Goal: Task Accomplishment & Management: Manage account settings

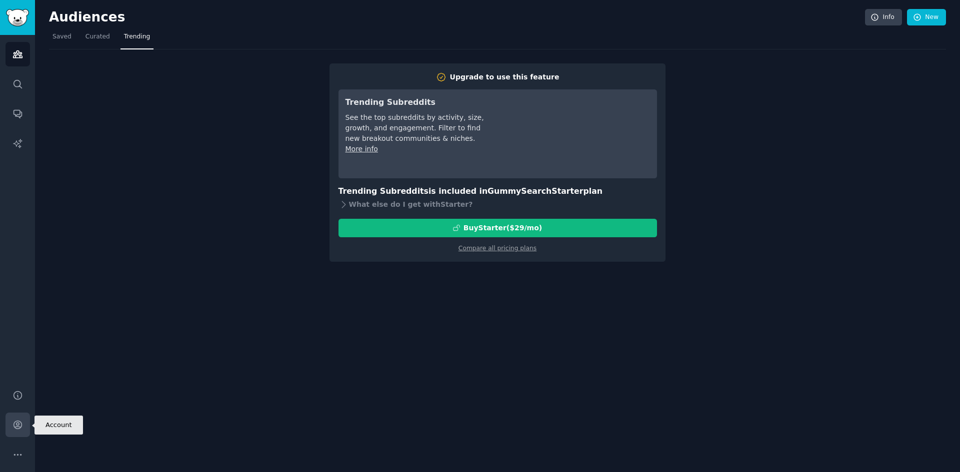
click at [15, 420] on icon "Sidebar" at bounding box center [17, 425] width 10 height 10
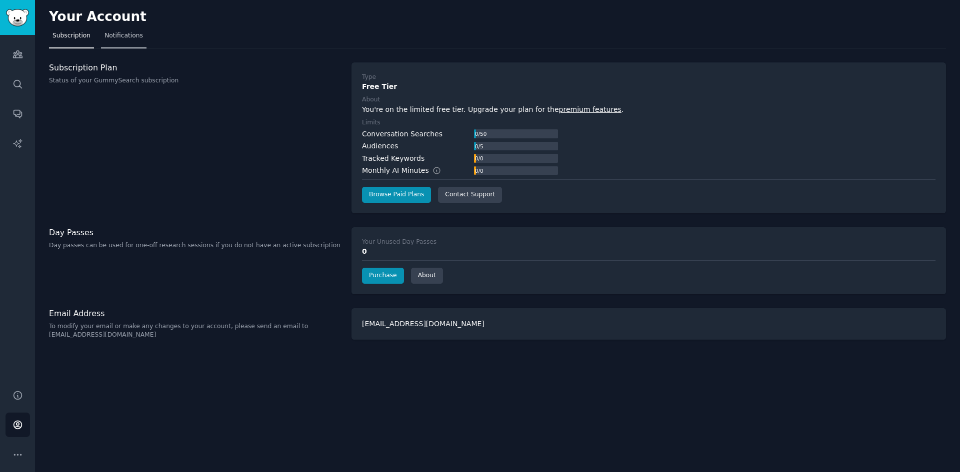
click at [116, 37] on span "Notifications" at bounding box center [123, 35] width 38 height 9
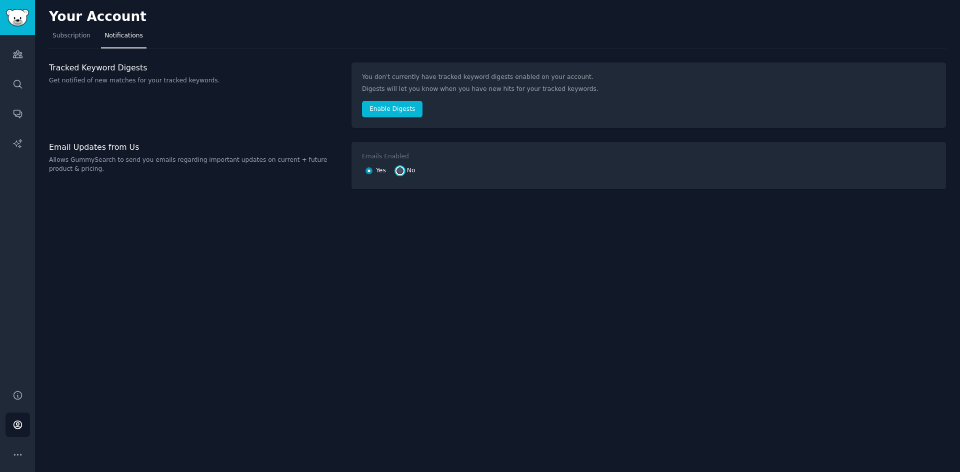
click at [399, 170] on input "No" at bounding box center [399, 170] width 7 height 7
radio input "false"
radio input "true"
click at [16, 60] on link "Audiences" at bounding box center [17, 54] width 24 height 24
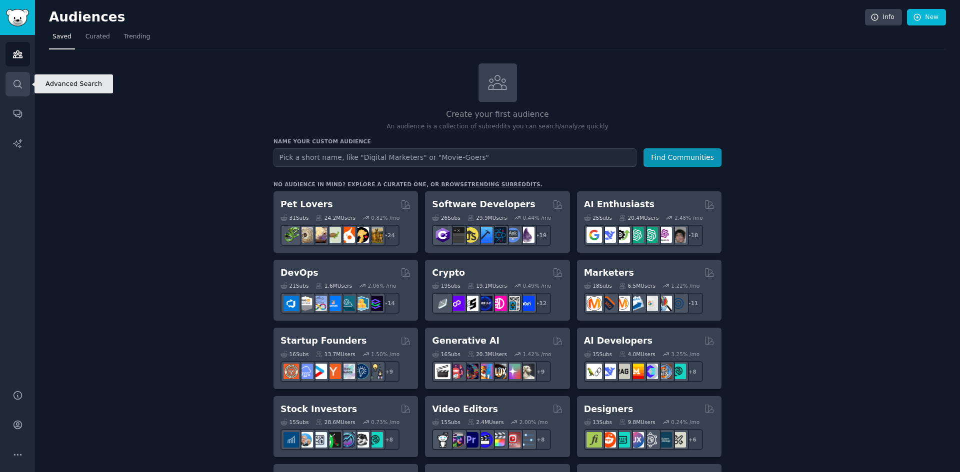
click at [16, 84] on icon "Sidebar" at bounding box center [17, 84] width 10 height 10
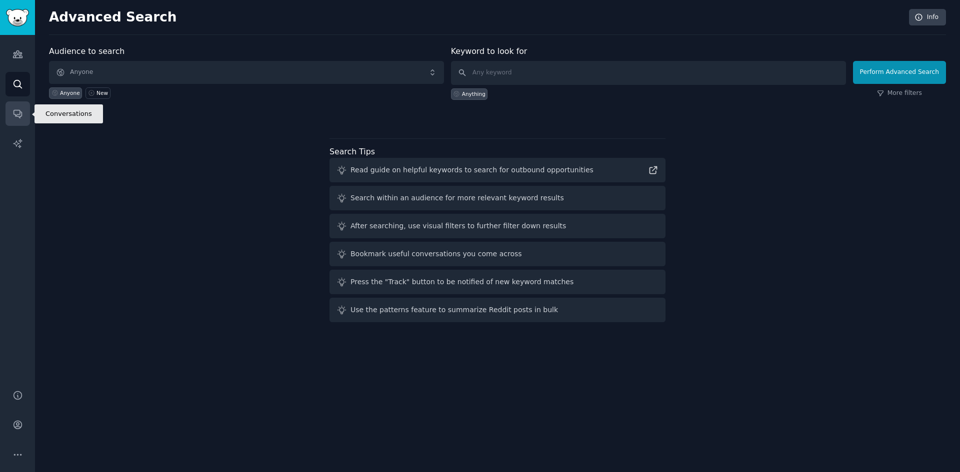
click at [11, 115] on link "Conversations" at bounding box center [17, 113] width 24 height 24
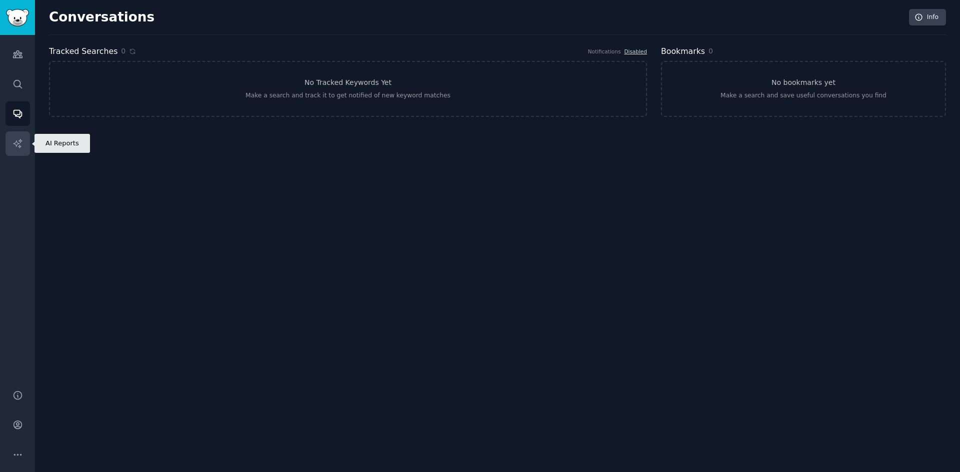
click at [12, 141] on icon "Sidebar" at bounding box center [17, 143] width 10 height 10
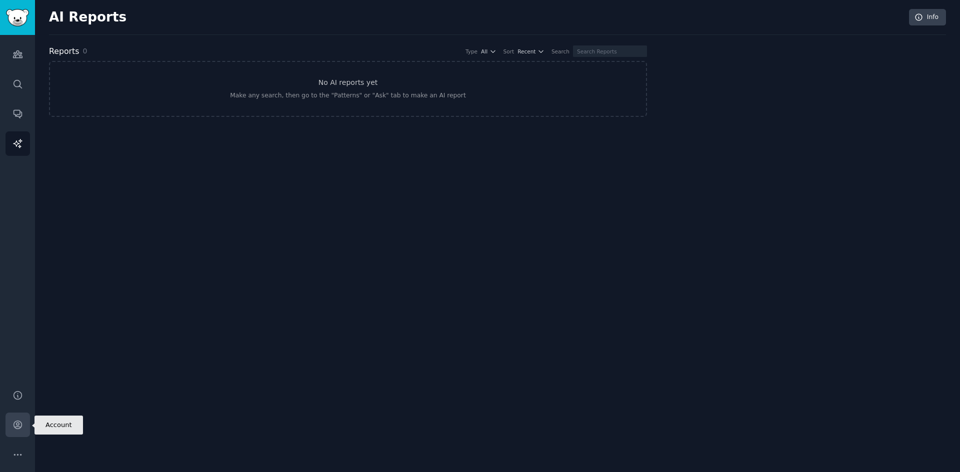
click at [11, 422] on link "Account" at bounding box center [17, 425] width 24 height 24
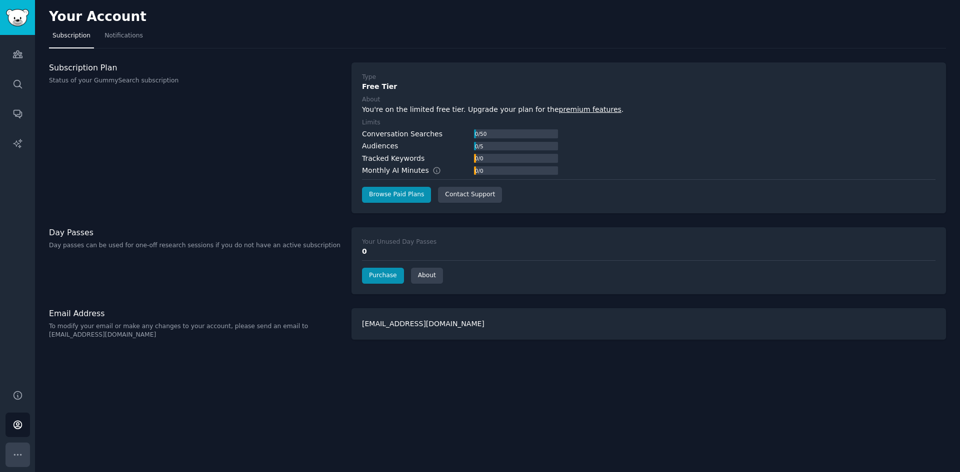
click at [15, 454] on icon "Sidebar" at bounding box center [17, 455] width 10 height 10
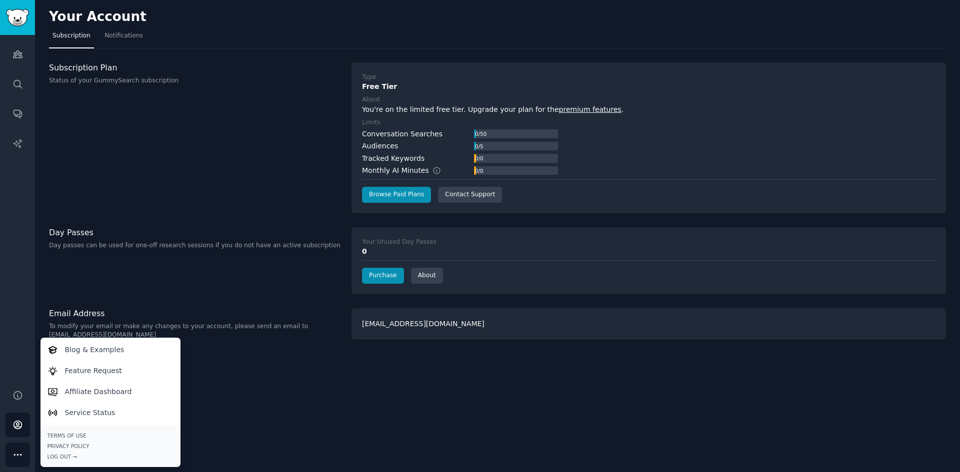
click at [159, 172] on div "Subscription Plan Status of your GummySearch subscription" at bounding box center [195, 137] width 292 height 151
